Goal: Transaction & Acquisition: Download file/media

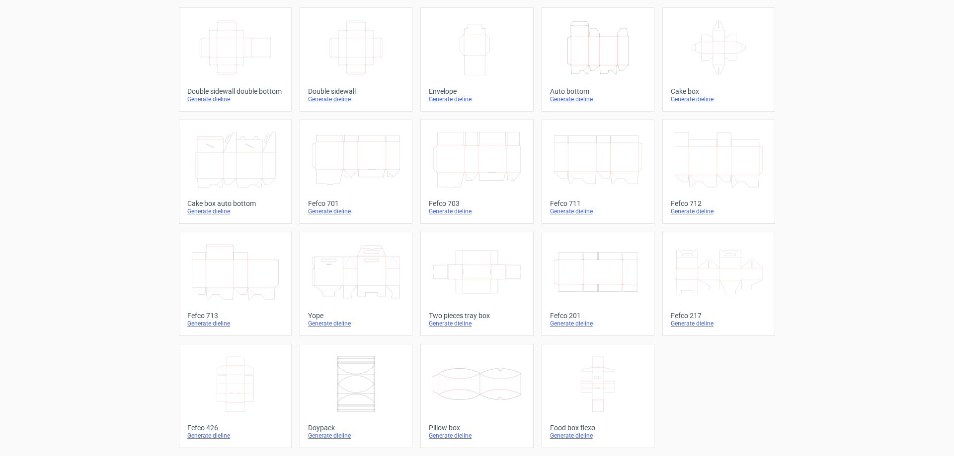
scroll to position [32, 0]
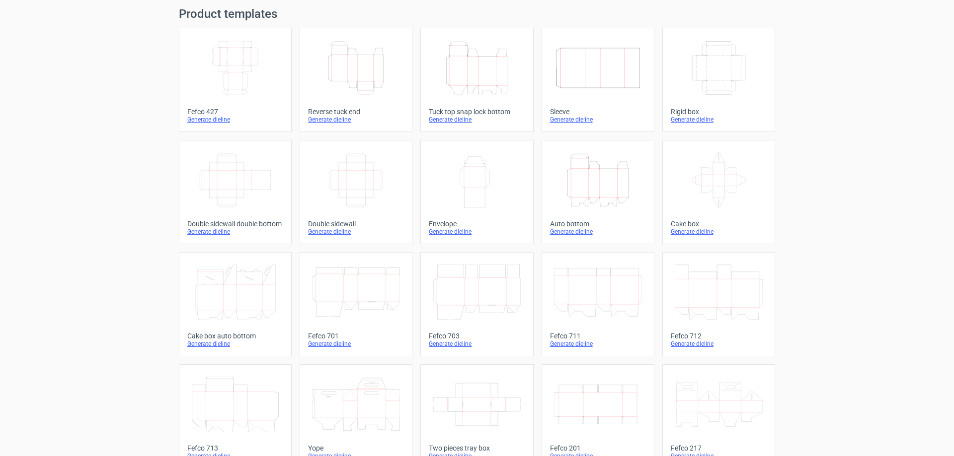
click at [478, 183] on icon "Width Height" at bounding box center [477, 180] width 88 height 56
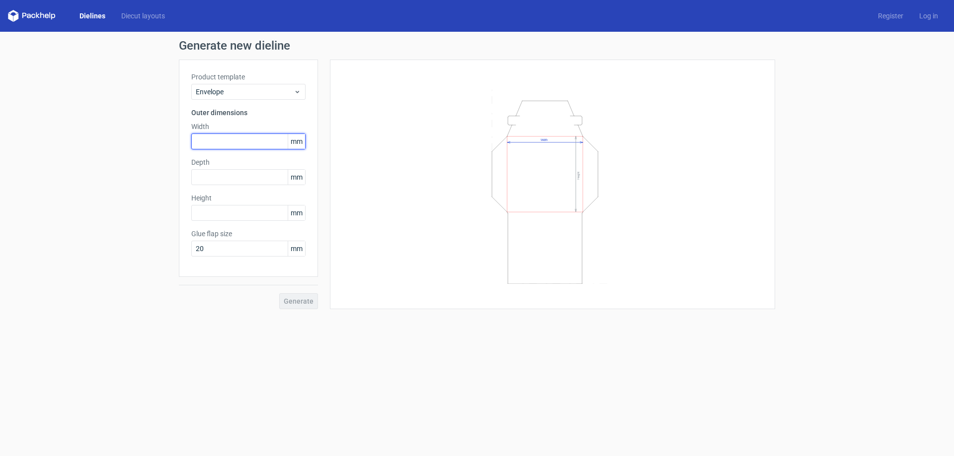
click at [226, 142] on input "text" at bounding box center [248, 142] width 114 height 16
type input "265"
type input "120"
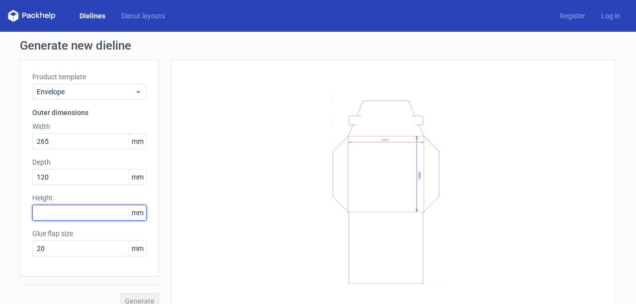
click at [48, 211] on input "text" at bounding box center [89, 213] width 114 height 16
type input "120"
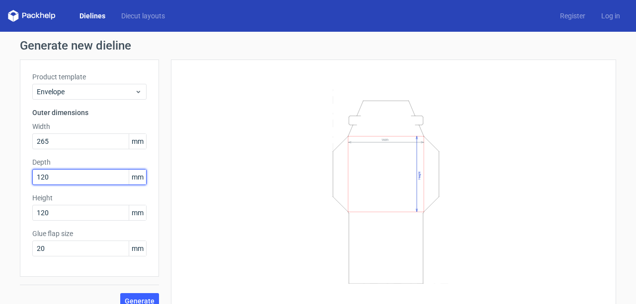
click at [66, 179] on input "120" at bounding box center [89, 177] width 114 height 16
drag, startPoint x: 64, startPoint y: 176, endPoint x: 23, endPoint y: 175, distance: 40.8
click at [23, 175] on div "Product template Envelope Outer dimensions Width 265 mm Depth 120 mm Height 120…" at bounding box center [89, 169] width 139 height 218
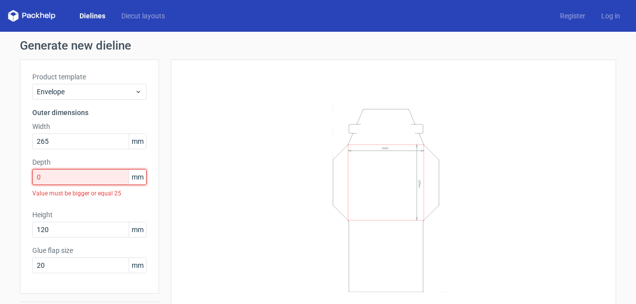
drag, startPoint x: 57, startPoint y: 180, endPoint x: 3, endPoint y: 174, distance: 53.9
click at [3, 174] on div "Generate new dieline Product template Envelope Outer dimensions Width 265 mm De…" at bounding box center [318, 183] width 636 height 302
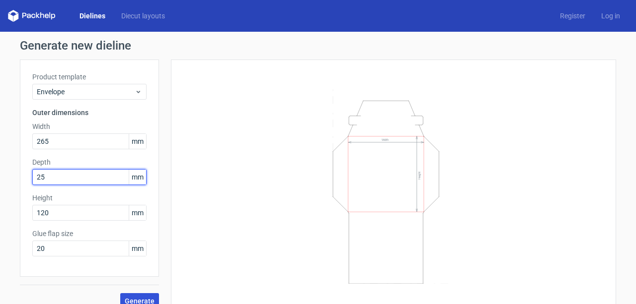
type input "25"
click at [146, 299] on span "Generate" at bounding box center [140, 301] width 30 height 7
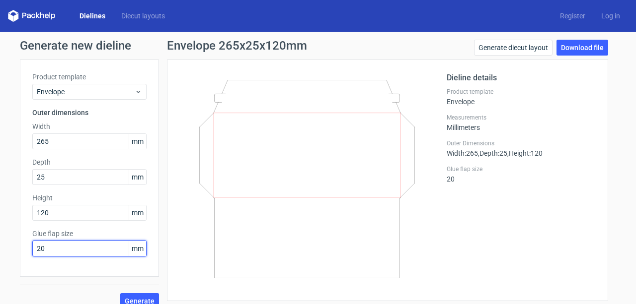
drag, startPoint x: 44, startPoint y: 250, endPoint x: 25, endPoint y: 238, distance: 22.3
click at [12, 240] on div "Generate new dieline Product template Envelope Outer dimensions Width 265 mm De…" at bounding box center [318, 175] width 636 height 286
type input "13"
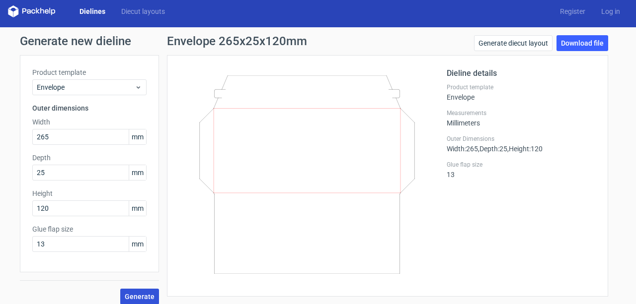
click at [137, 298] on span "Generate" at bounding box center [140, 297] width 30 height 7
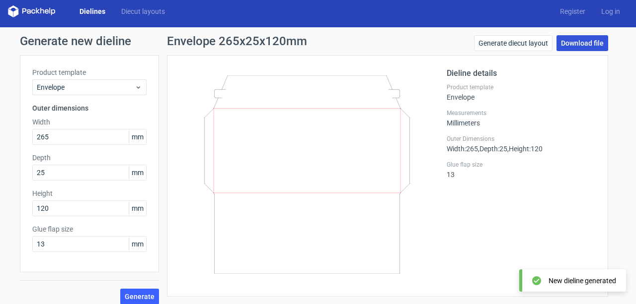
click at [584, 43] on link "Download file" at bounding box center [582, 43] width 52 height 16
click at [542, 69] on h2 "Dieline details" at bounding box center [521, 74] width 149 height 12
click at [578, 45] on link "Download file" at bounding box center [582, 43] width 52 height 16
